Goal: Browse casually

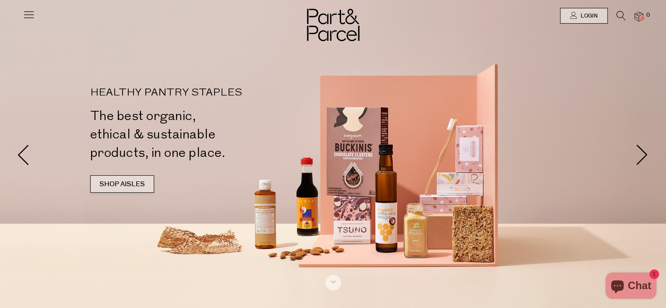
click at [119, 183] on link "SHOP AISLES" at bounding box center [122, 184] width 64 height 18
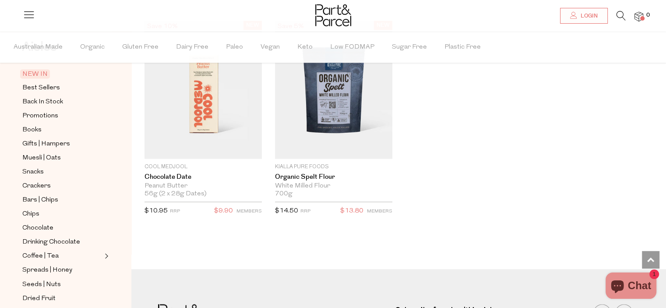
scroll to position [1400, 0]
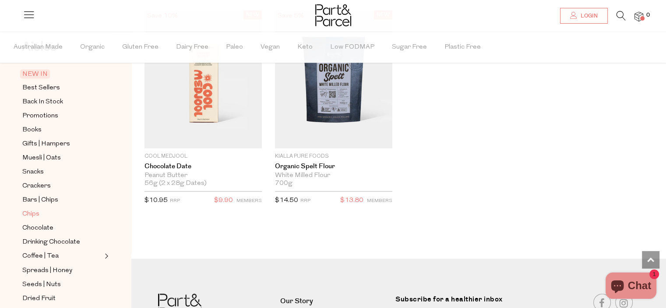
click at [35, 215] on span "Chips" at bounding box center [30, 214] width 17 height 11
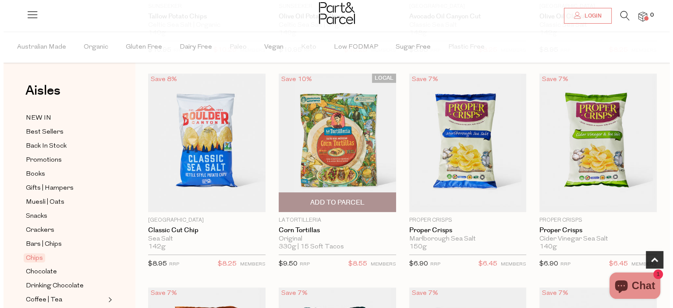
scroll to position [265, 0]
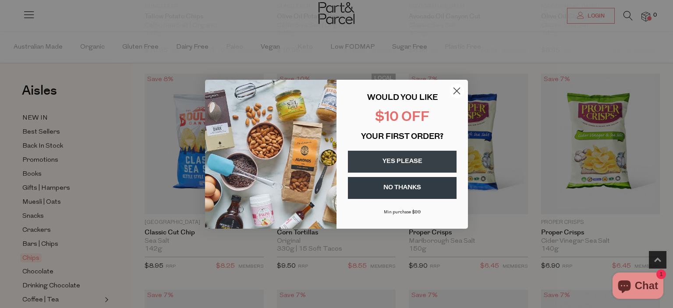
click at [460, 90] on circle "Close dialog" at bounding box center [457, 90] width 14 height 14
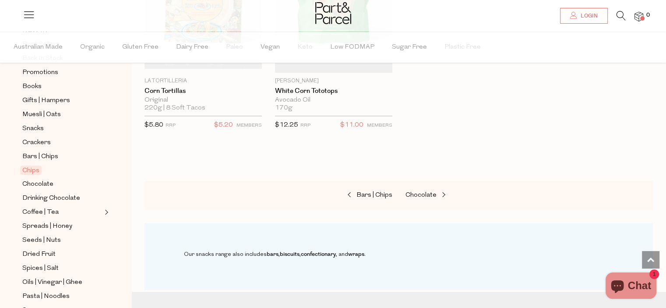
scroll to position [131, 0]
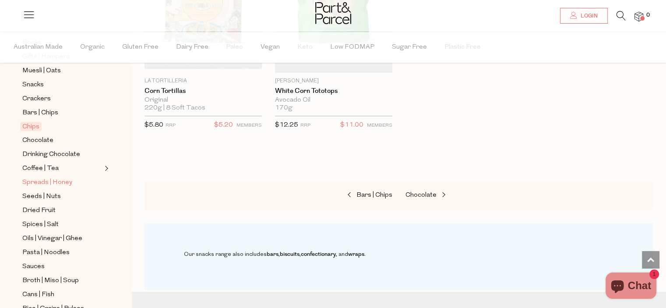
click at [42, 183] on span "Spreads | Honey" at bounding box center [47, 182] width 50 height 11
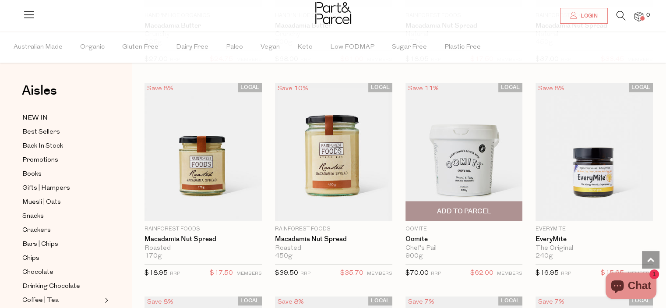
scroll to position [1095, 0]
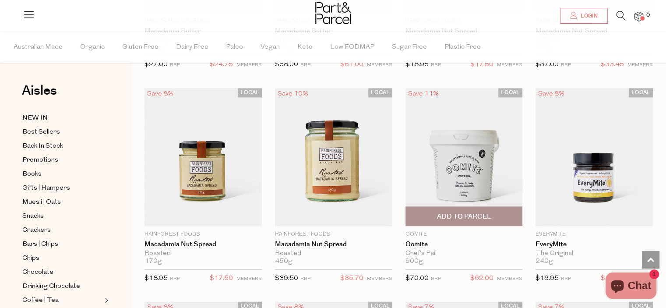
click at [449, 163] on img at bounding box center [464, 157] width 117 height 138
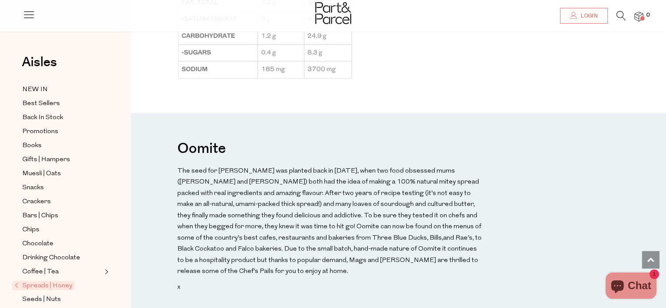
scroll to position [920, 0]
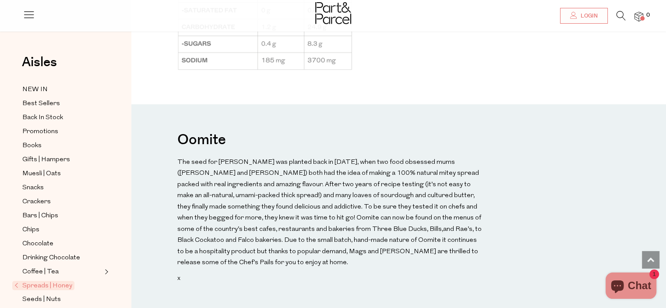
drag, startPoint x: 274, startPoint y: 206, endPoint x: 512, endPoint y: 188, distance: 238.7
click at [512, 188] on div "Oomite x" at bounding box center [398, 206] width 535 height 205
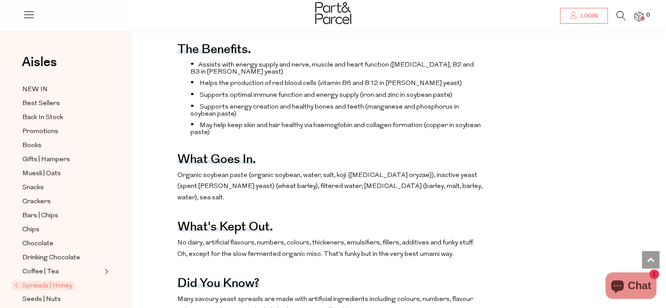
scroll to position [351, 0]
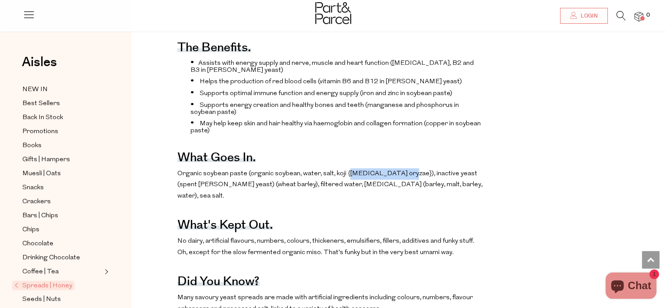
drag, startPoint x: 348, startPoint y: 195, endPoint x: 401, endPoint y: 198, distance: 53.2
click at [401, 198] on p "Organic soybean paste (organic soybean, water, salt, koji {[MEDICAL_DATA] oryza…" at bounding box center [330, 185] width 306 height 34
copy p "[MEDICAL_DATA] oryzae"
click at [326, 196] on p "Organic soybean paste (organic soybean, water, salt, koji {[MEDICAL_DATA] oryza…" at bounding box center [330, 185] width 306 height 34
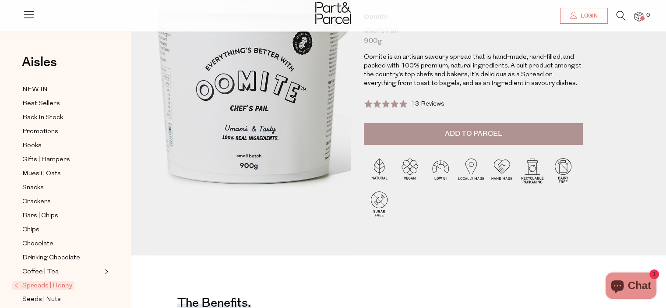
scroll to position [0, 0]
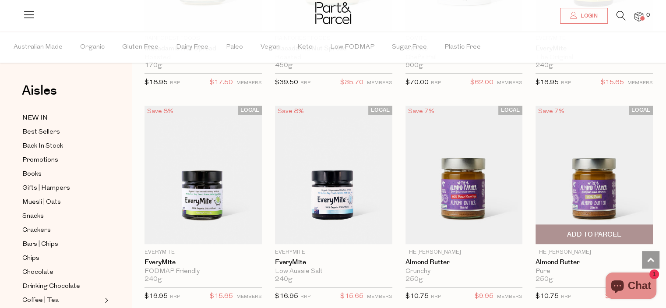
scroll to position [1306, 0]
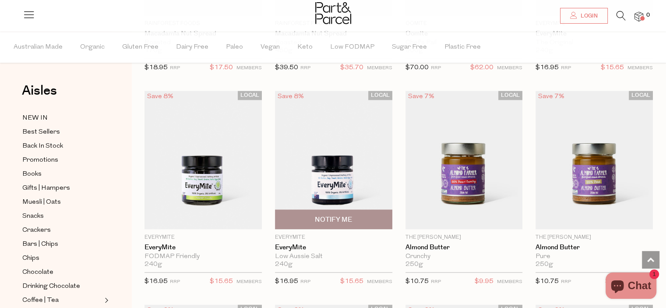
click at [344, 149] on img at bounding box center [333, 160] width 117 height 138
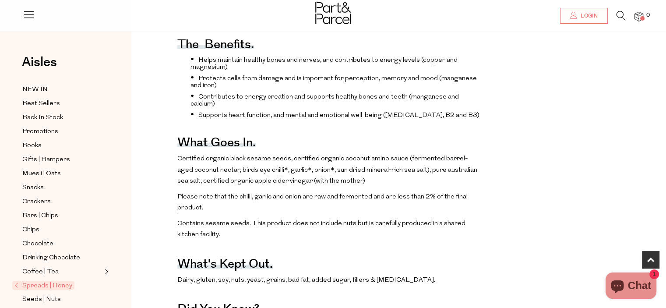
scroll to position [394, 0]
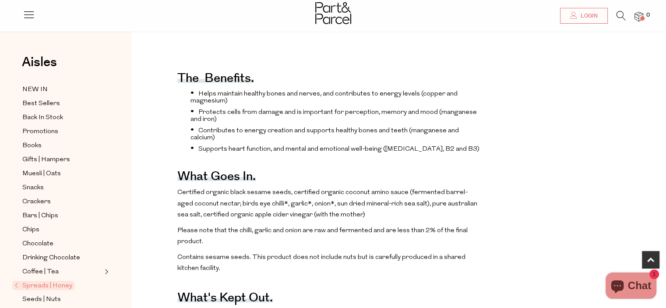
drag, startPoint x: 343, startPoint y: 187, endPoint x: 347, endPoint y: 178, distance: 10.0
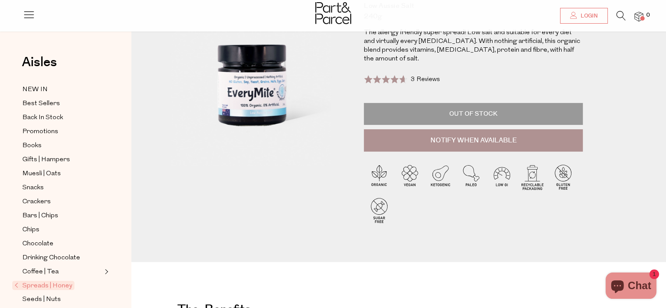
scroll to position [0, 0]
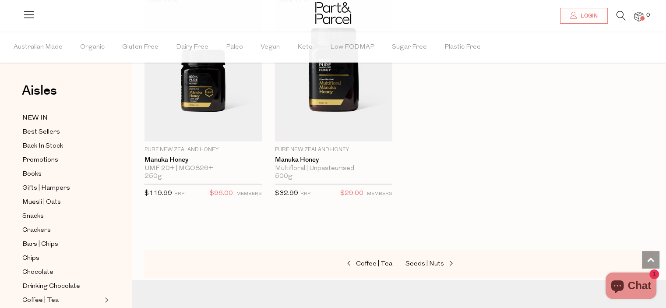
scroll to position [88, 0]
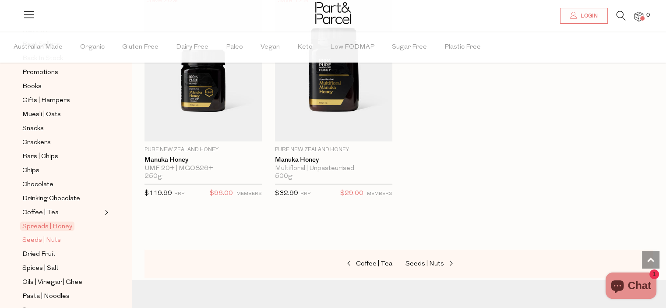
click at [42, 240] on span "Seeds | Nuts" at bounding box center [41, 240] width 39 height 11
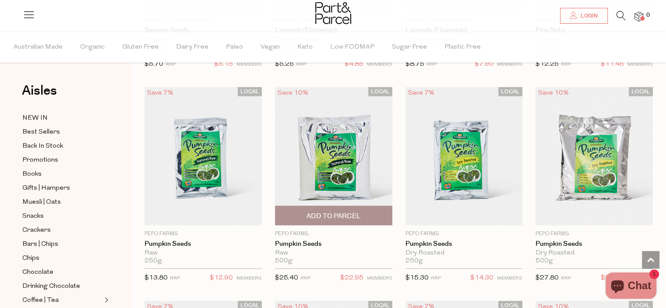
scroll to position [1753, 0]
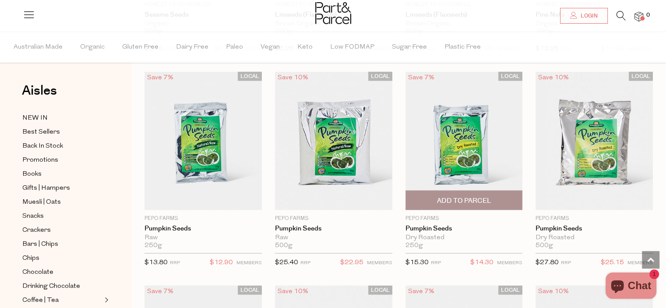
click at [458, 156] on img at bounding box center [464, 141] width 117 height 138
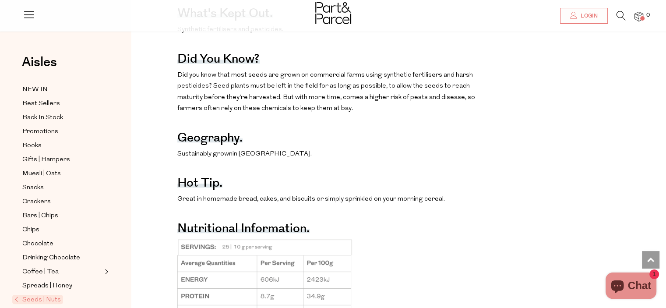
scroll to position [570, 0]
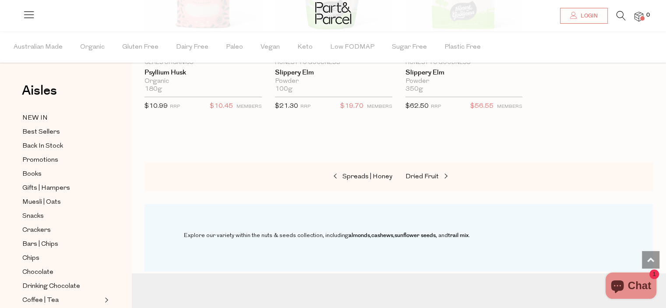
scroll to position [2570, 0]
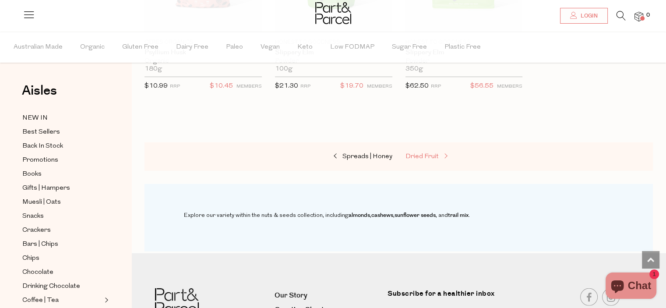
click at [422, 153] on span "Dried Fruit" at bounding box center [422, 156] width 33 height 7
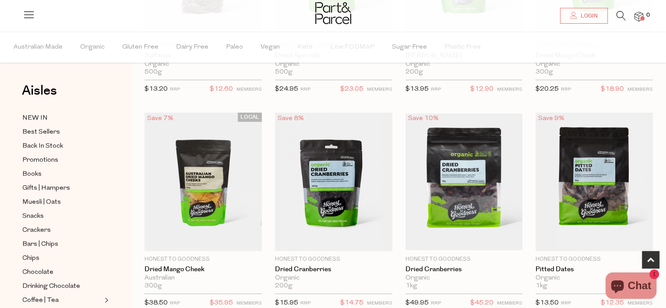
scroll to position [219, 0]
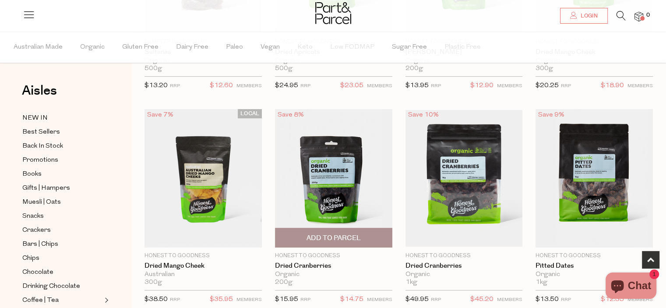
click at [357, 201] on img at bounding box center [333, 178] width 117 height 138
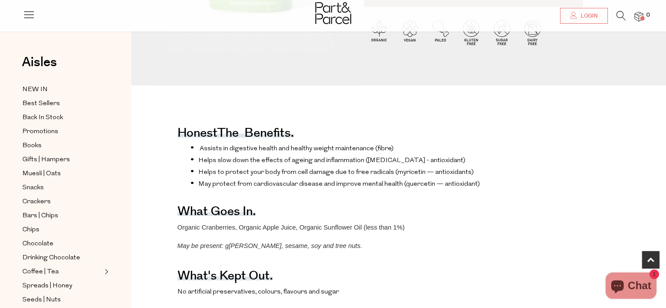
scroll to position [263, 0]
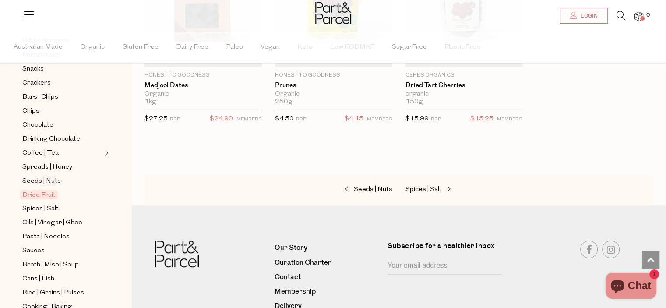
scroll to position [175, 0]
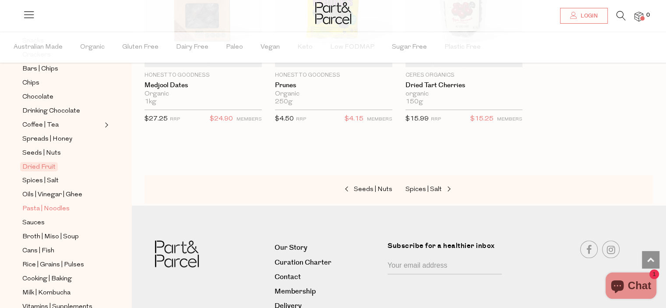
click at [41, 206] on span "Pasta | Noodles" at bounding box center [45, 209] width 47 height 11
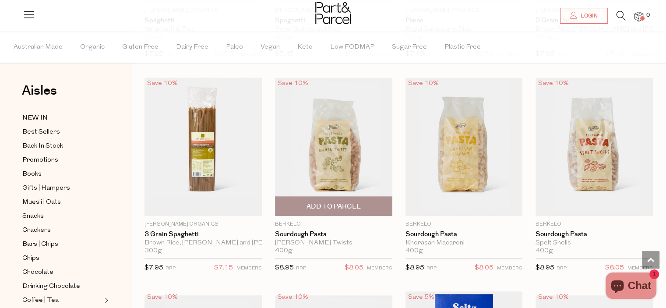
scroll to position [964, 0]
